Goal: Information Seeking & Learning: Learn about a topic

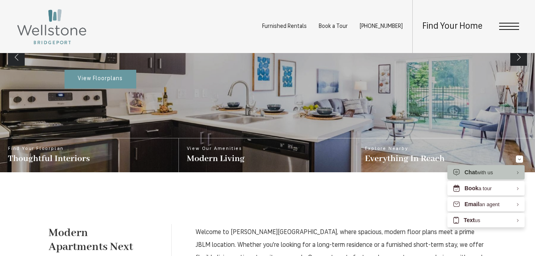
scroll to position [187, 0]
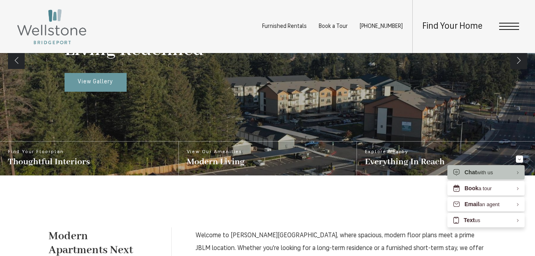
click at [20, 62] on link "Previous" at bounding box center [16, 60] width 17 height 17
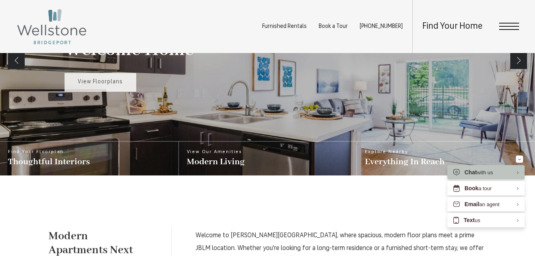
click at [95, 82] on span "View Floorplans" at bounding box center [100, 82] width 45 height 6
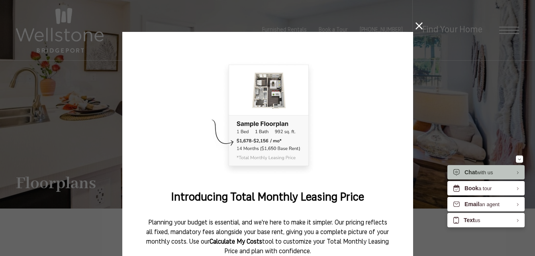
click at [415, 24] on icon at bounding box center [418, 25] width 7 height 7
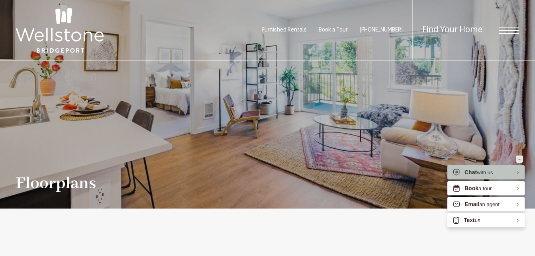
click at [517, 158] on icon "Minimize" at bounding box center [518, 159] width 3 height 2
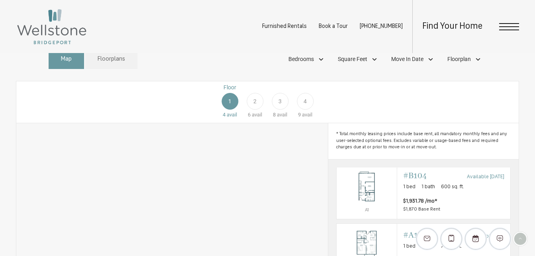
scroll to position [365, 0]
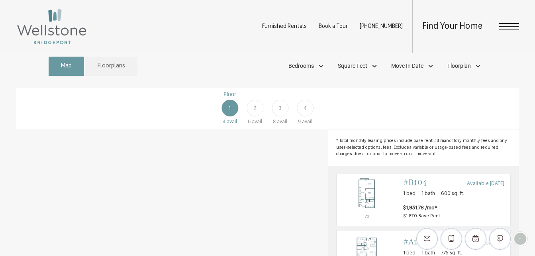
click at [302, 116] on div "4" at bounding box center [305, 108] width 17 height 17
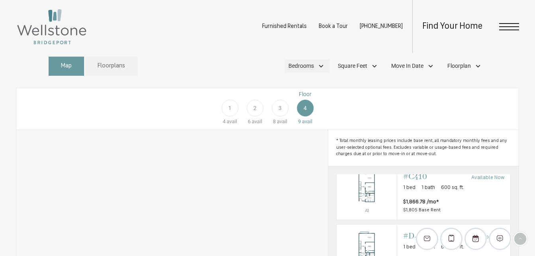
click at [304, 70] on span "Bedrooms" at bounding box center [300, 66] width 25 height 8
